Goal: Transaction & Acquisition: Purchase product/service

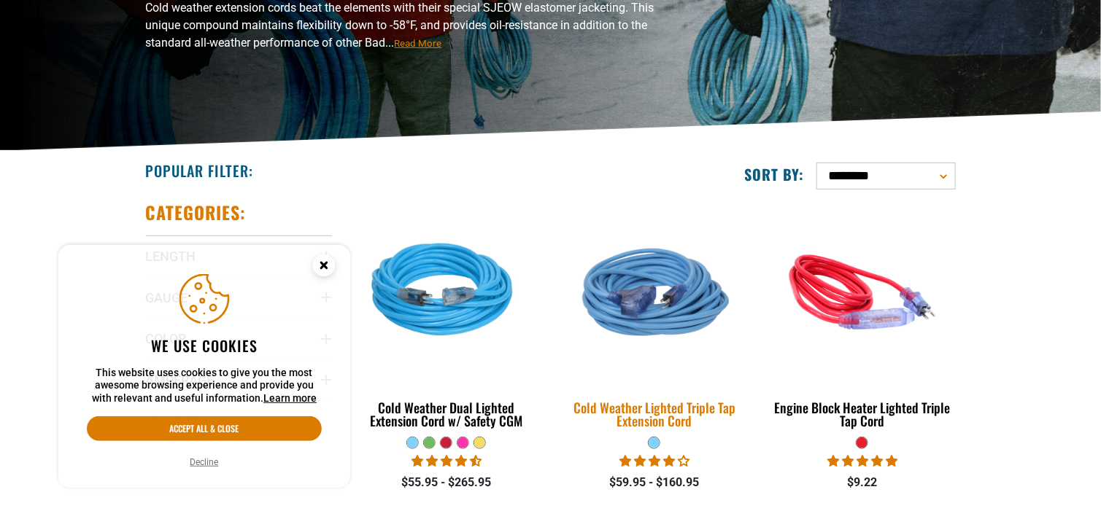
scroll to position [291, 0]
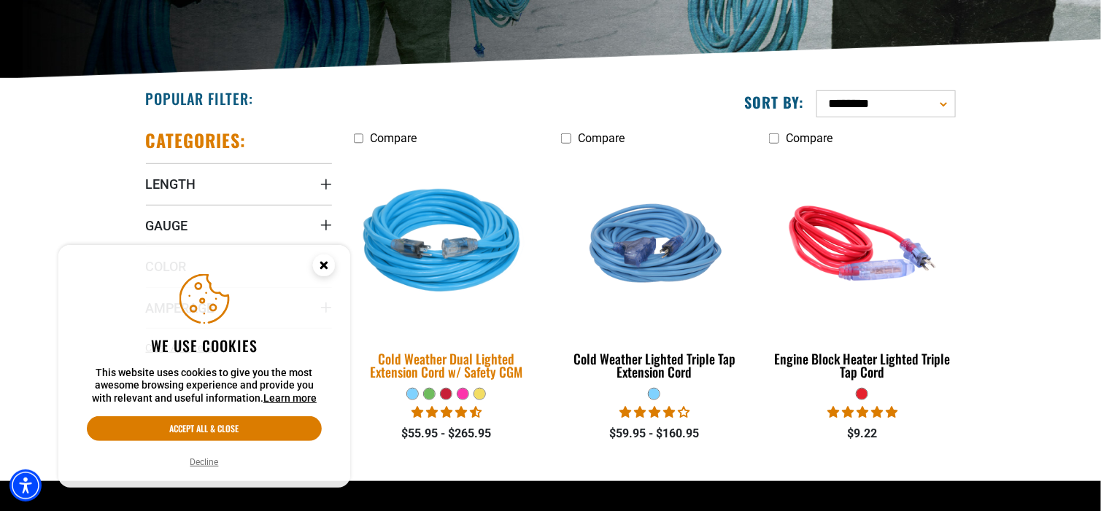
click at [411, 230] on img at bounding box center [446, 243] width 204 height 187
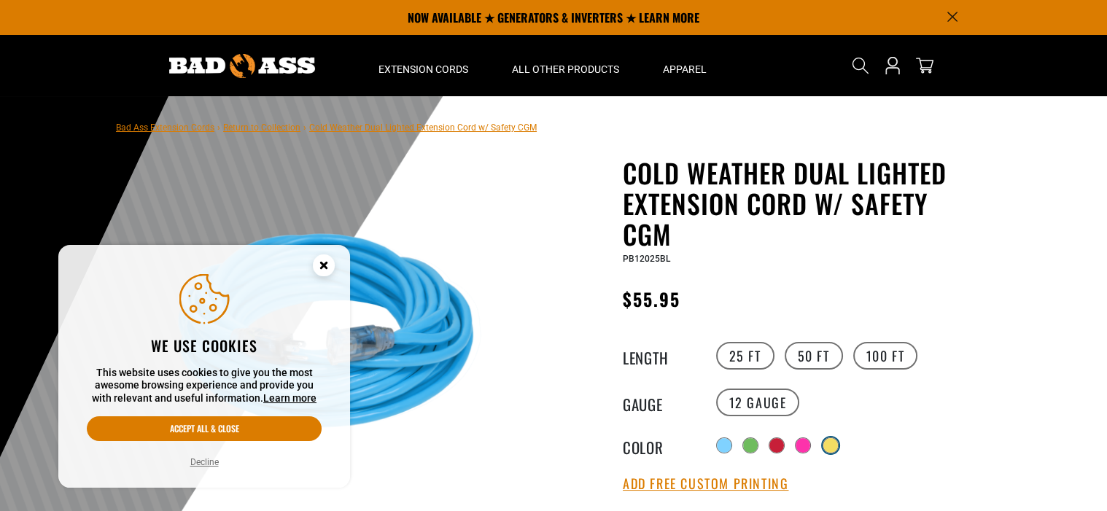
click at [839, 443] on div at bounding box center [831, 446] width 16 height 16
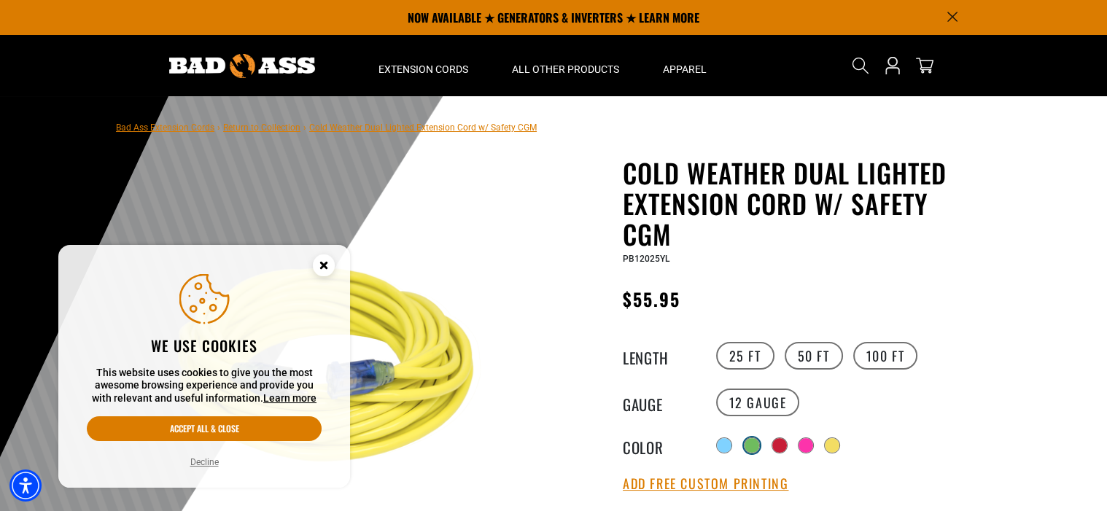
click at [748, 443] on div at bounding box center [752, 445] width 15 height 15
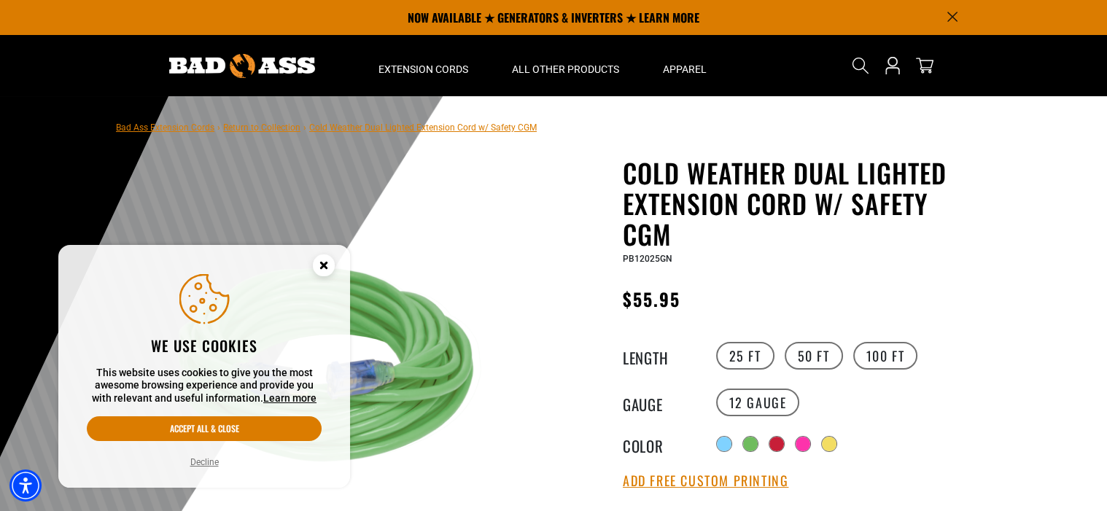
click at [331, 260] on circle "Close this option" at bounding box center [324, 266] width 22 height 22
